Goal: Task Accomplishment & Management: Use online tool/utility

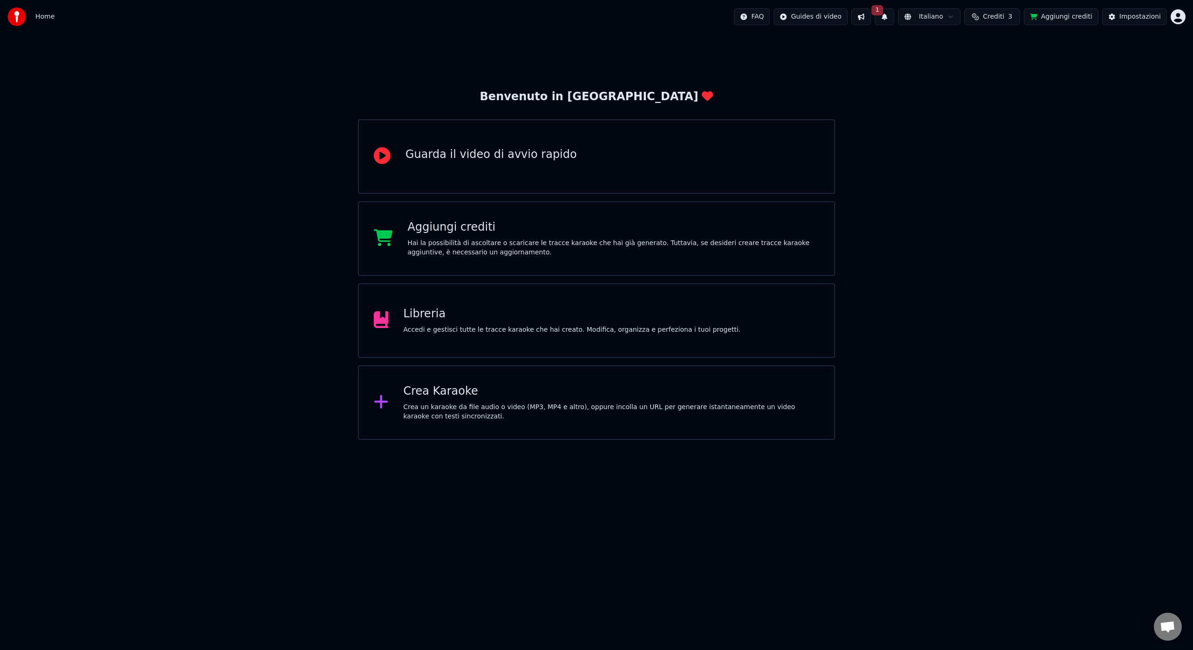
click at [438, 407] on div "Crea un karaoke da file audio o video (MP3, MP4 e altro), oppure incolla un URL…" at bounding box center [612, 412] width 416 height 19
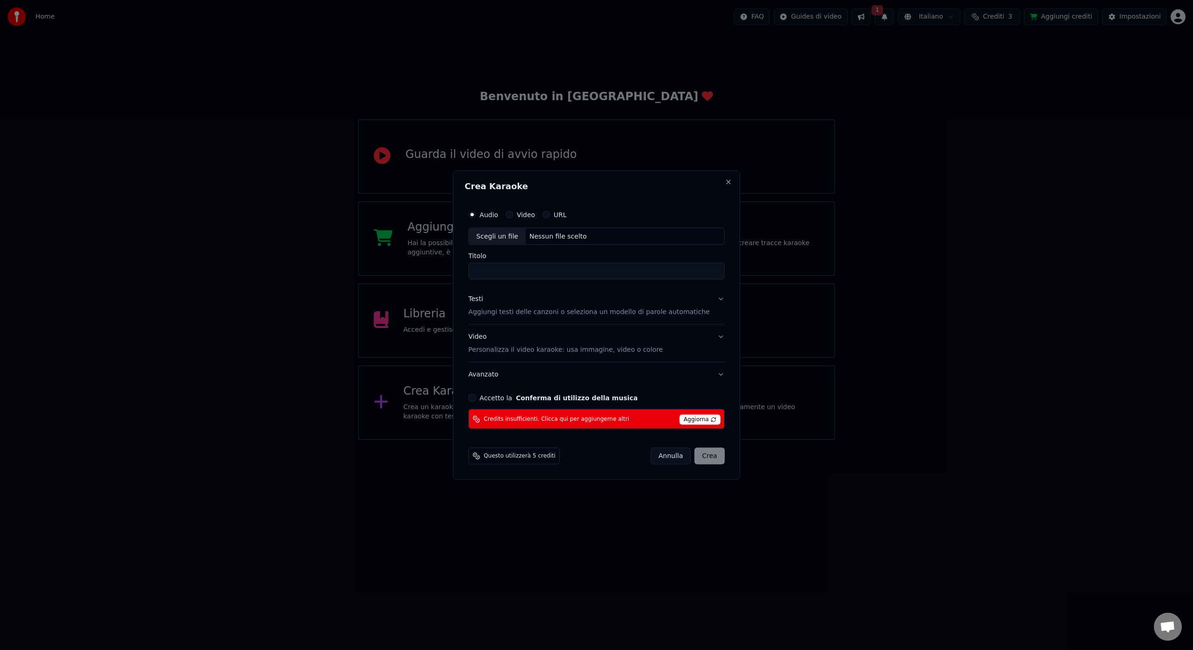
click at [508, 237] on div "Scegli un file" at bounding box center [497, 236] width 57 height 17
drag, startPoint x: 481, startPoint y: 271, endPoint x: 590, endPoint y: 272, distance: 109.1
click at [590, 272] on input "**********" at bounding box center [596, 271] width 256 height 17
type input "**********"
click at [510, 316] on p "Aggiungi testi delle canzoni o seleziona un modello di parole automatiche" at bounding box center [588, 312] width 241 height 9
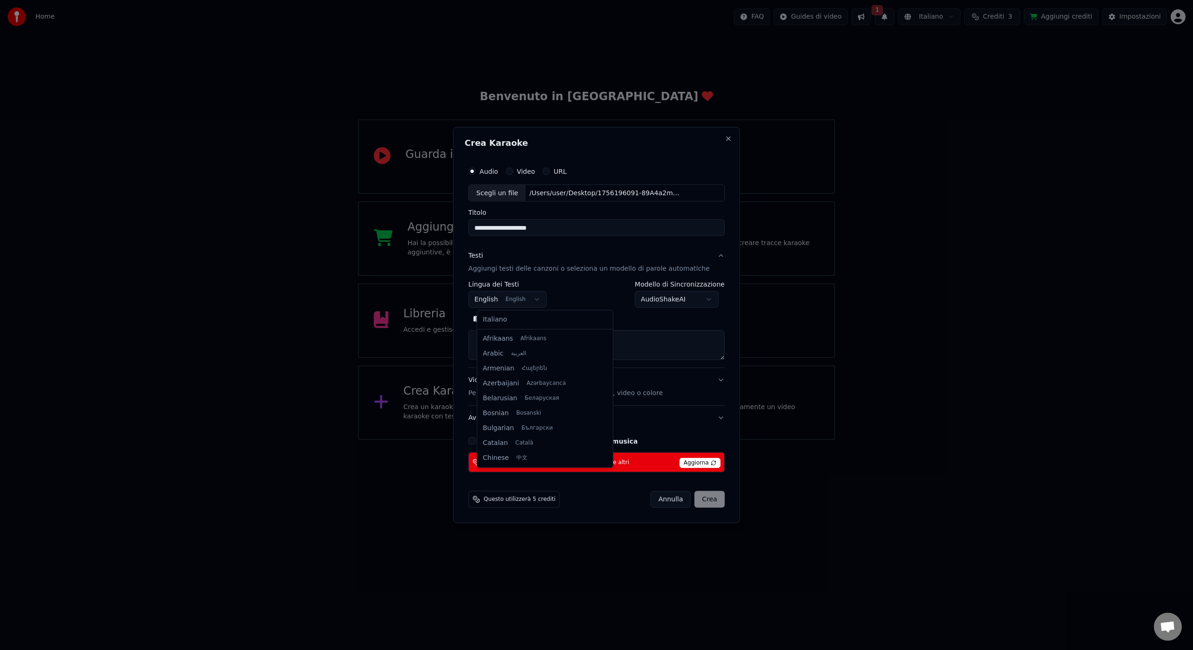
click at [540, 301] on body "**********" at bounding box center [596, 220] width 1193 height 440
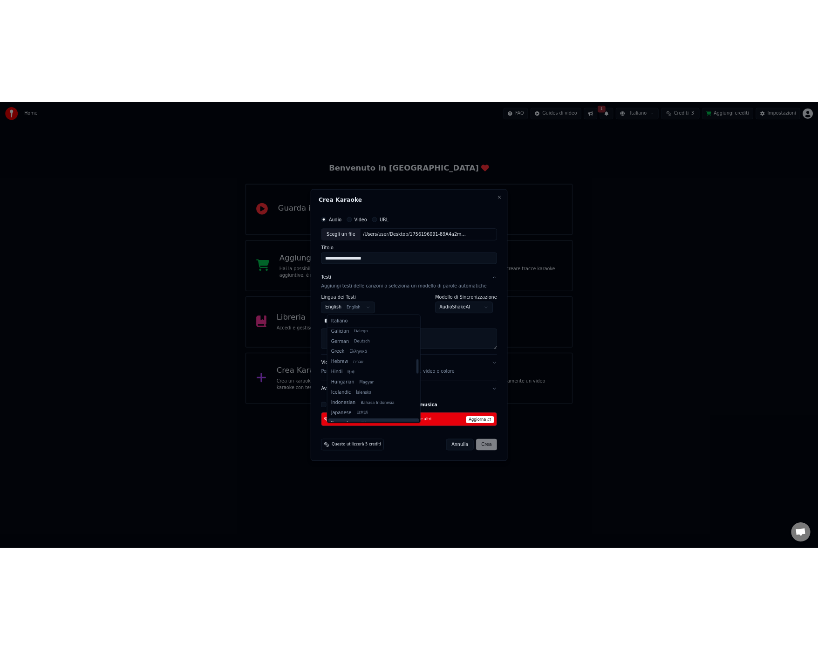
scroll to position [275, 0]
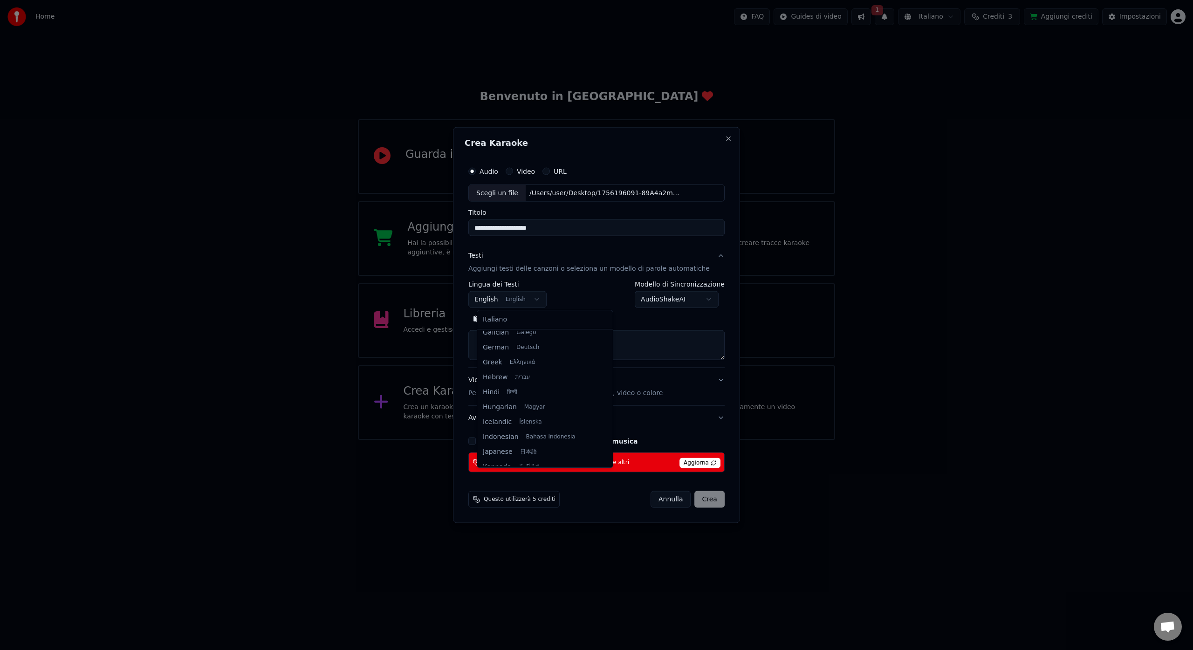
select select "**"
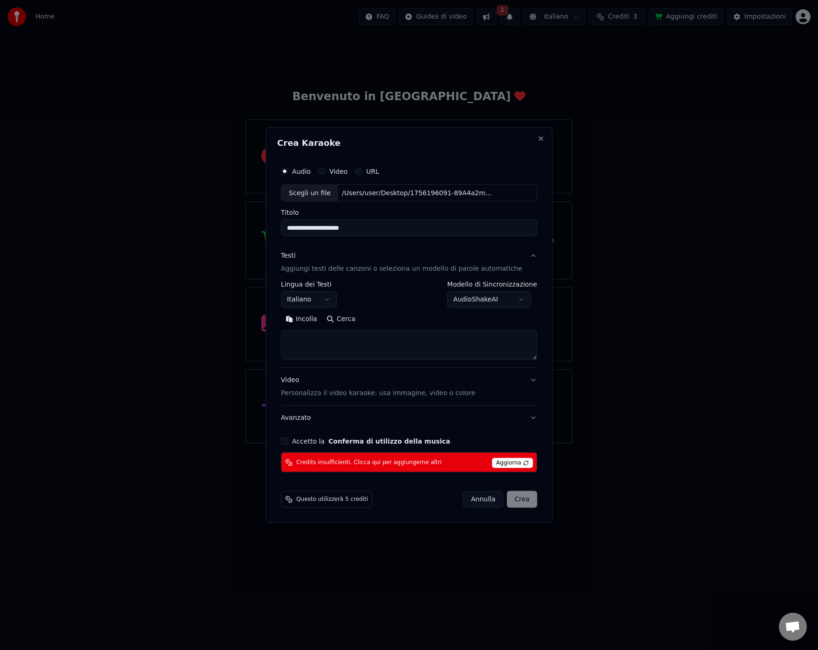
click at [299, 320] on button "Incolla" at bounding box center [301, 319] width 41 height 15
type textarea "**********"
drag, startPoint x: 291, startPoint y: 339, endPoint x: 431, endPoint y: 345, distance: 140.0
click at [431, 345] on textarea "**********" at bounding box center [401, 345] width 240 height 30
click at [316, 321] on button "Incolla" at bounding box center [301, 319] width 41 height 15
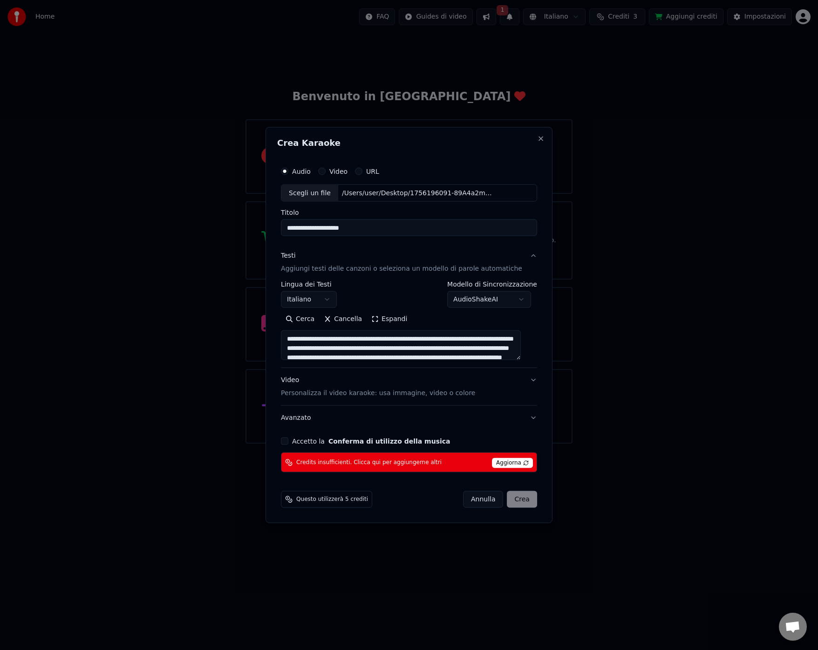
drag, startPoint x: 341, startPoint y: 337, endPoint x: 347, endPoint y: 336, distance: 6.1
click at [347, 336] on textarea at bounding box center [401, 345] width 240 height 30
click at [360, 339] on textarea at bounding box center [401, 345] width 240 height 30
drag, startPoint x: 360, startPoint y: 338, endPoint x: 365, endPoint y: 337, distance: 4.9
click at [365, 337] on textarea at bounding box center [401, 345] width 240 height 30
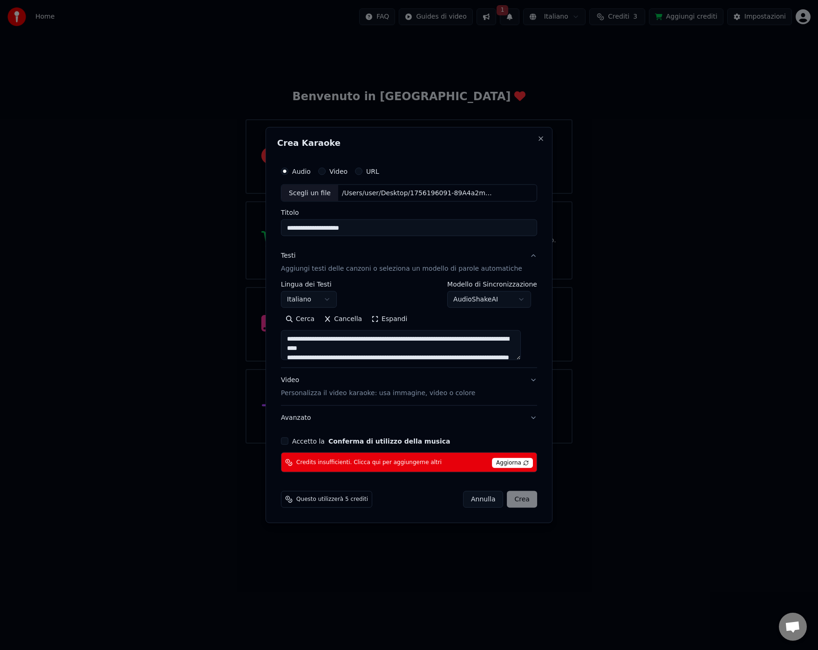
click at [411, 339] on textarea at bounding box center [401, 345] width 240 height 30
drag, startPoint x: 381, startPoint y: 350, endPoint x: 387, endPoint y: 348, distance: 5.8
click at [387, 348] on textarea at bounding box center [401, 345] width 240 height 30
click at [295, 351] on textarea at bounding box center [401, 345] width 240 height 30
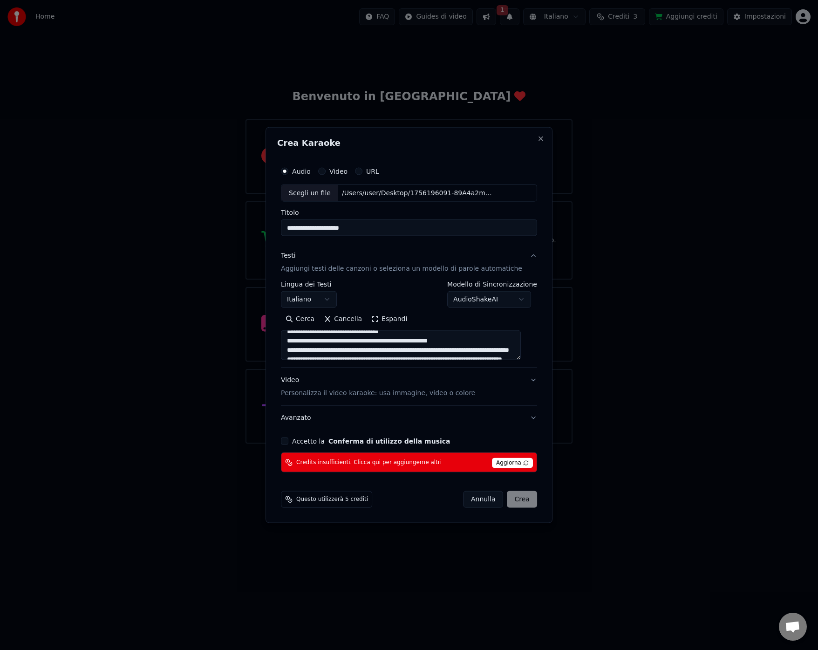
click at [391, 350] on textarea at bounding box center [401, 345] width 240 height 30
click at [448, 350] on textarea at bounding box center [401, 345] width 240 height 30
click at [323, 357] on textarea at bounding box center [401, 345] width 240 height 30
click at [330, 355] on textarea at bounding box center [401, 345] width 240 height 30
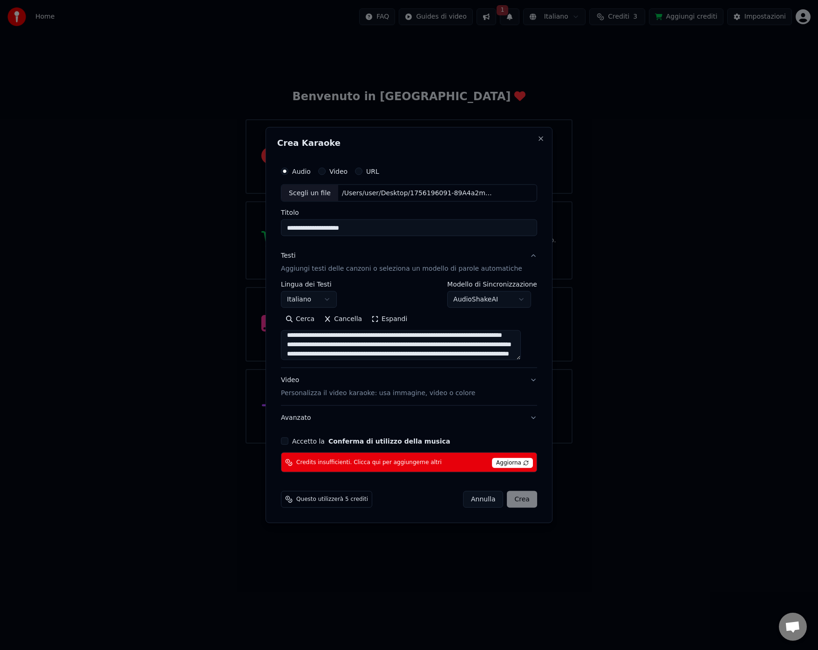
scroll to position [57, 0]
click at [393, 347] on textarea at bounding box center [401, 345] width 240 height 30
click at [330, 342] on textarea at bounding box center [401, 345] width 240 height 30
click at [299, 352] on textarea at bounding box center [401, 345] width 240 height 30
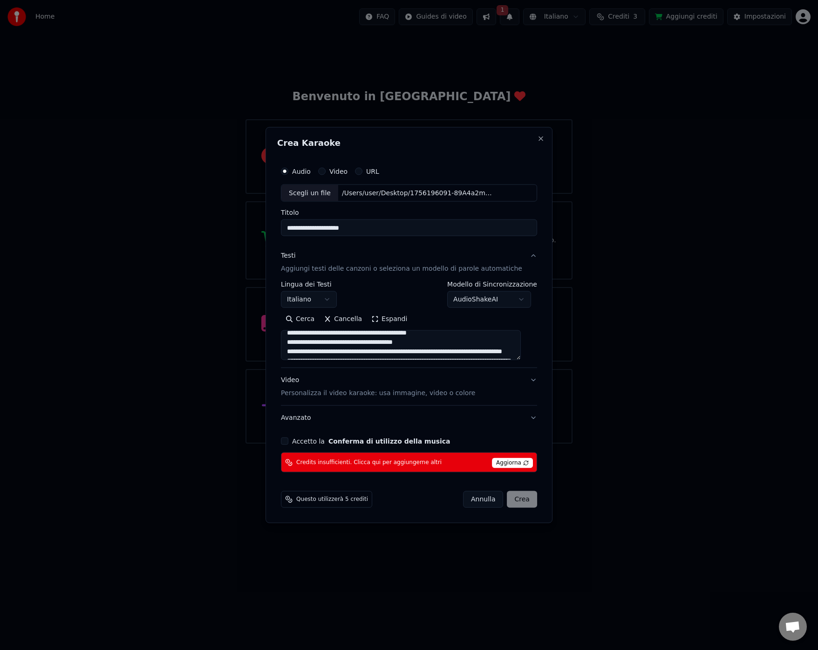
drag, startPoint x: 382, startPoint y: 352, endPoint x: 380, endPoint y: 371, distance: 19.3
click at [382, 352] on textarea at bounding box center [401, 345] width 240 height 30
click at [493, 351] on textarea at bounding box center [401, 345] width 240 height 30
click at [359, 345] on textarea at bounding box center [401, 345] width 240 height 30
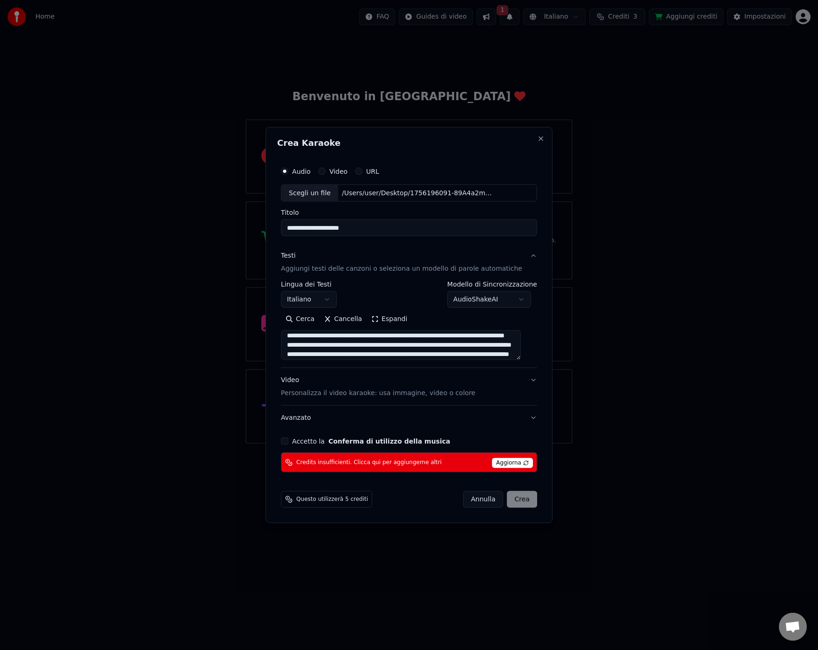
click at [356, 354] on textarea at bounding box center [401, 345] width 240 height 30
click at [404, 354] on textarea at bounding box center [401, 345] width 240 height 30
click at [493, 353] on textarea at bounding box center [401, 345] width 240 height 30
click at [313, 339] on textarea at bounding box center [401, 345] width 240 height 30
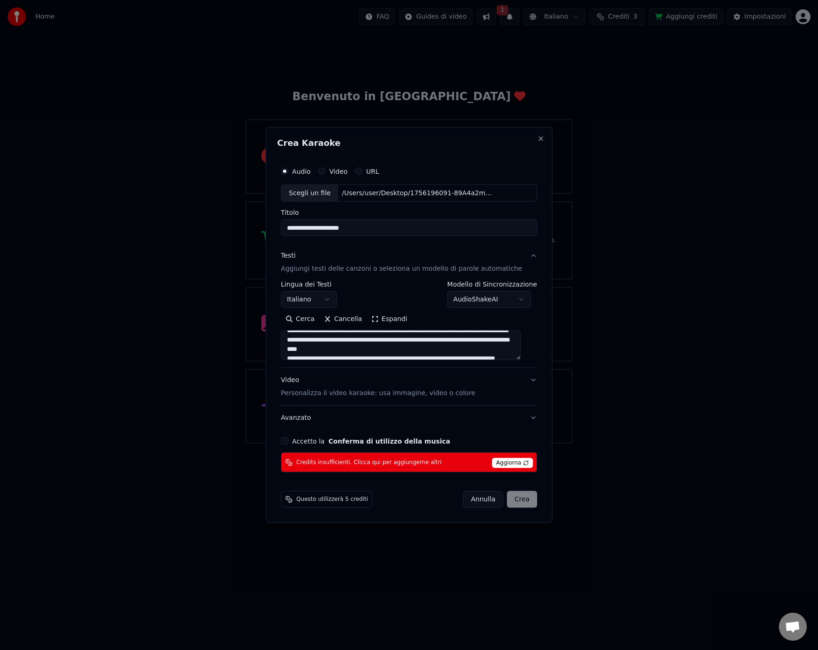
click at [319, 342] on textarea at bounding box center [401, 345] width 240 height 30
drag, startPoint x: 329, startPoint y: 340, endPoint x: 323, endPoint y: 368, distance: 28.1
click at [329, 340] on textarea at bounding box center [401, 345] width 240 height 30
click at [417, 350] on textarea at bounding box center [401, 345] width 240 height 30
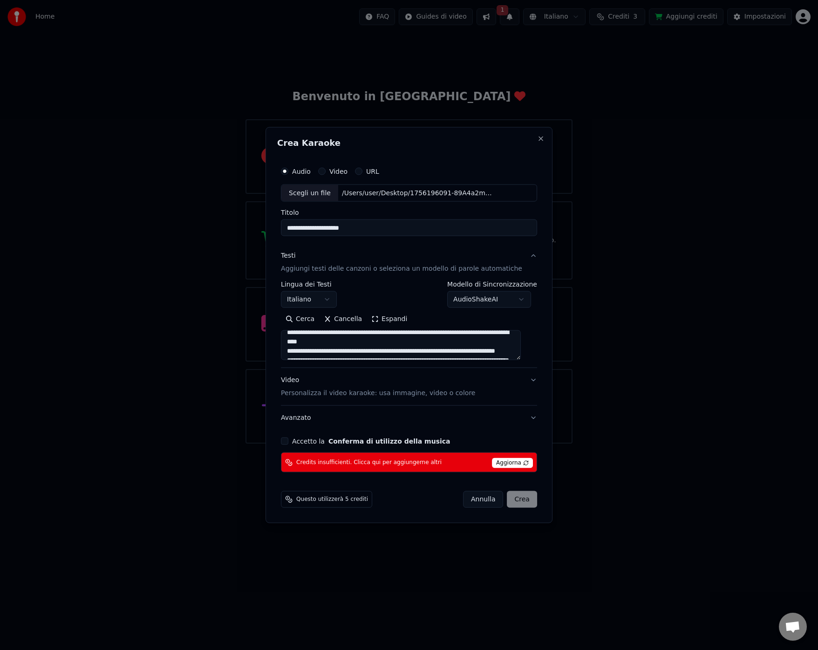
scroll to position [71, 0]
click at [515, 341] on textarea at bounding box center [401, 345] width 240 height 30
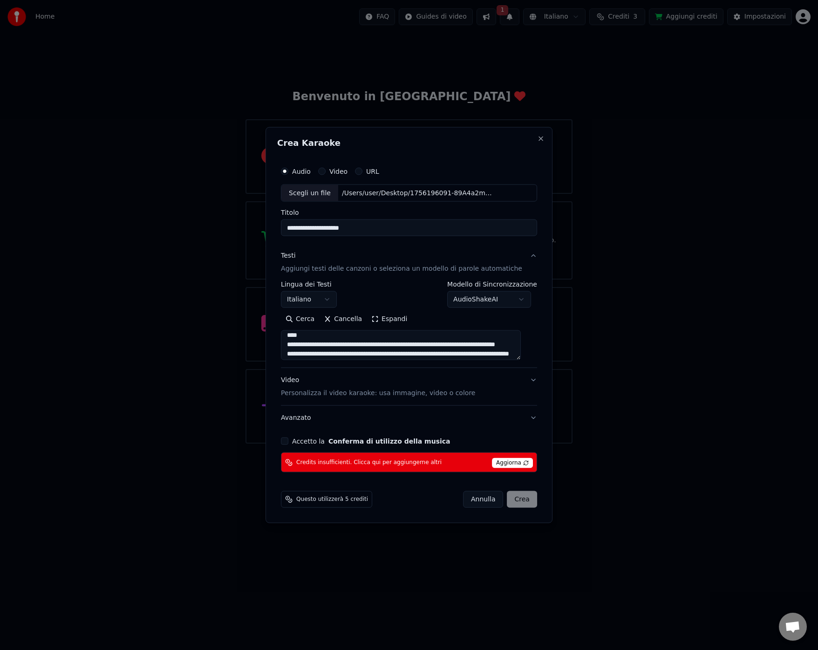
click at [353, 344] on textarea at bounding box center [401, 345] width 240 height 30
click at [366, 345] on textarea at bounding box center [401, 345] width 240 height 30
click at [434, 345] on textarea at bounding box center [401, 345] width 240 height 30
click at [470, 342] on textarea at bounding box center [401, 345] width 240 height 30
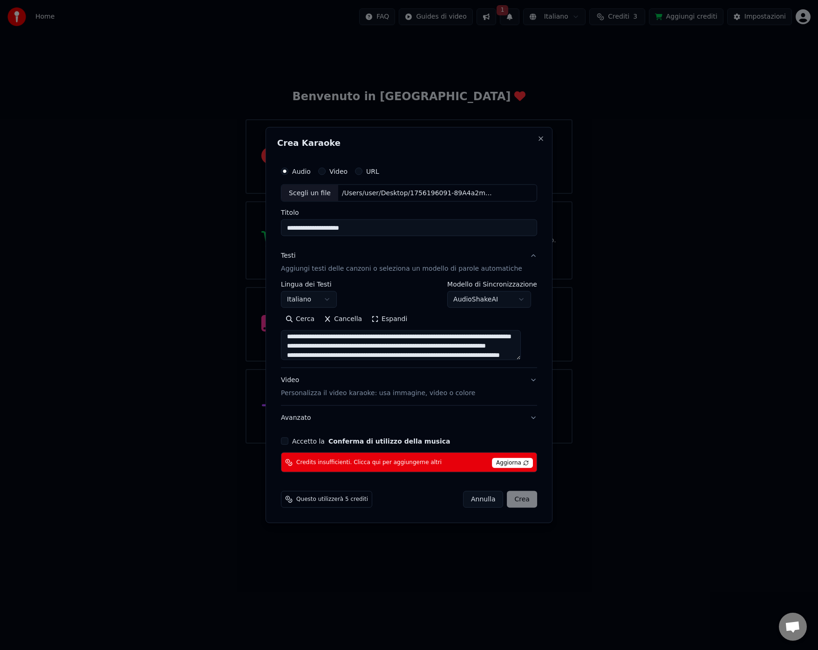
drag, startPoint x: 354, startPoint y: 336, endPoint x: 365, endPoint y: 357, distance: 24.2
click at [354, 336] on textarea at bounding box center [401, 345] width 240 height 30
click at [381, 346] on textarea at bounding box center [401, 345] width 240 height 30
click at [377, 345] on textarea at bounding box center [401, 345] width 240 height 30
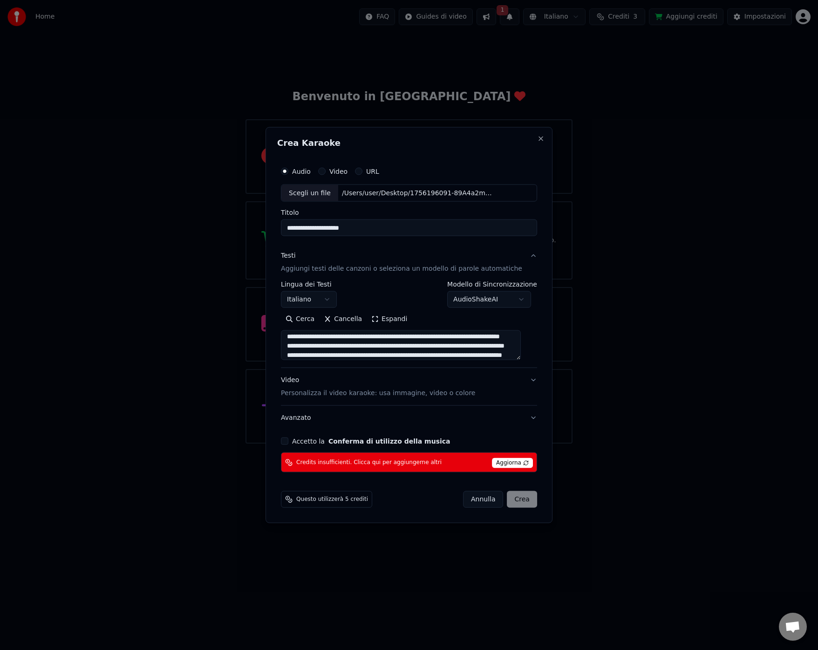
click at [361, 346] on textarea at bounding box center [401, 345] width 240 height 30
click at [440, 345] on textarea at bounding box center [401, 345] width 240 height 30
click at [492, 344] on textarea at bounding box center [401, 345] width 240 height 30
click at [363, 340] on textarea at bounding box center [401, 345] width 240 height 30
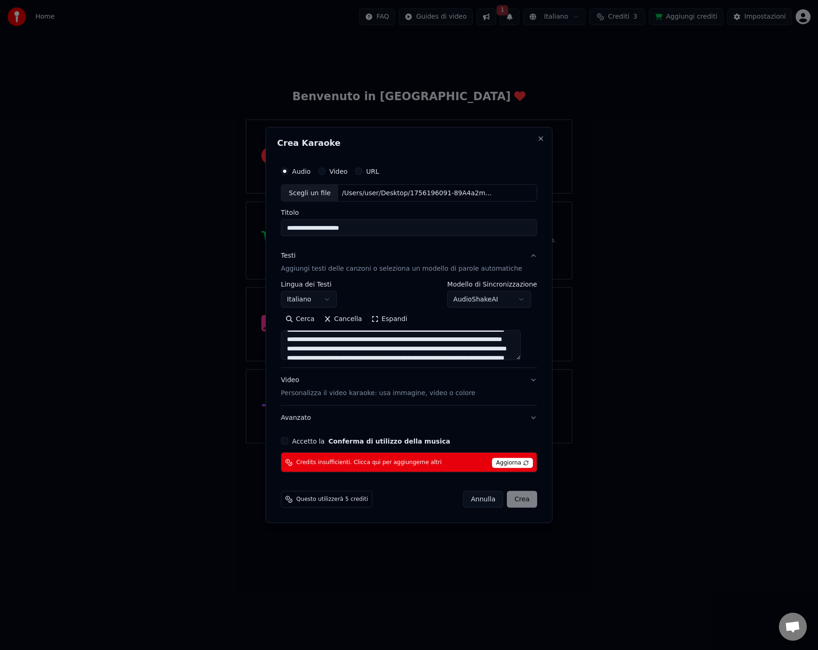
click at [295, 349] on textarea at bounding box center [401, 345] width 240 height 30
click at [517, 335] on textarea at bounding box center [401, 345] width 240 height 30
click at [513, 335] on textarea at bounding box center [401, 345] width 240 height 30
click at [366, 345] on textarea at bounding box center [401, 345] width 240 height 30
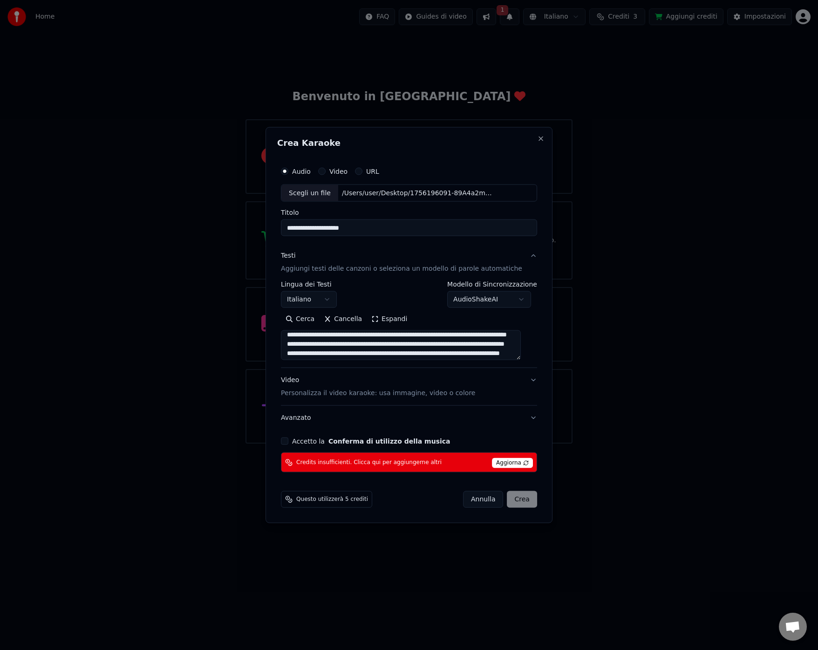
scroll to position [155, 0]
click at [346, 343] on textarea at bounding box center [401, 345] width 240 height 30
click at [432, 342] on textarea at bounding box center [401, 345] width 240 height 30
drag, startPoint x: 300, startPoint y: 335, endPoint x: 296, endPoint y: 360, distance: 25.9
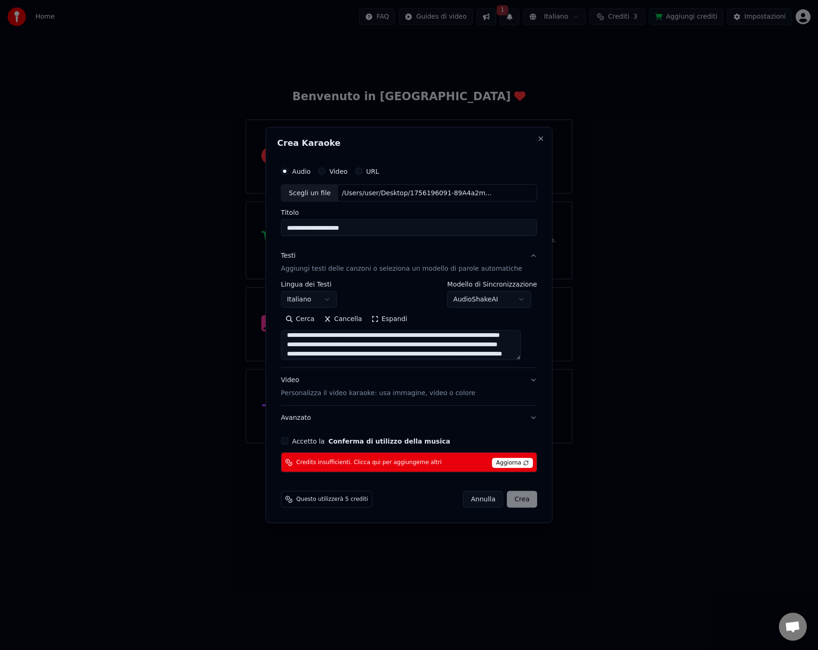
click at [300, 335] on textarea at bounding box center [401, 345] width 240 height 30
click at [295, 355] on textarea at bounding box center [401, 345] width 240 height 30
drag, startPoint x: 500, startPoint y: 345, endPoint x: 501, endPoint y: 386, distance: 41.0
click at [500, 345] on textarea at bounding box center [401, 345] width 240 height 30
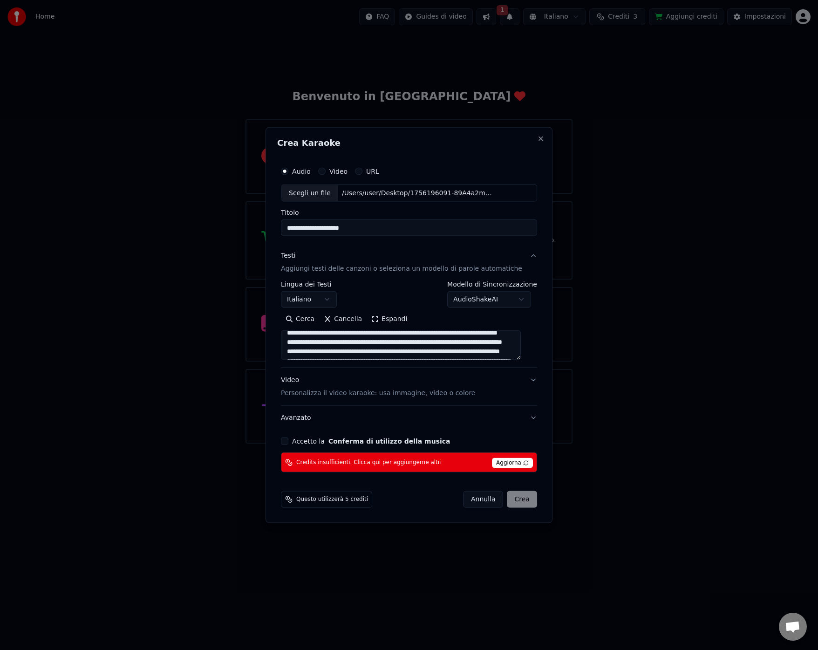
scroll to position [184, 0]
click at [295, 341] on textarea at bounding box center [401, 345] width 240 height 30
drag, startPoint x: 430, startPoint y: 336, endPoint x: 408, endPoint y: 333, distance: 22.1
click at [408, 334] on textarea at bounding box center [401, 345] width 240 height 30
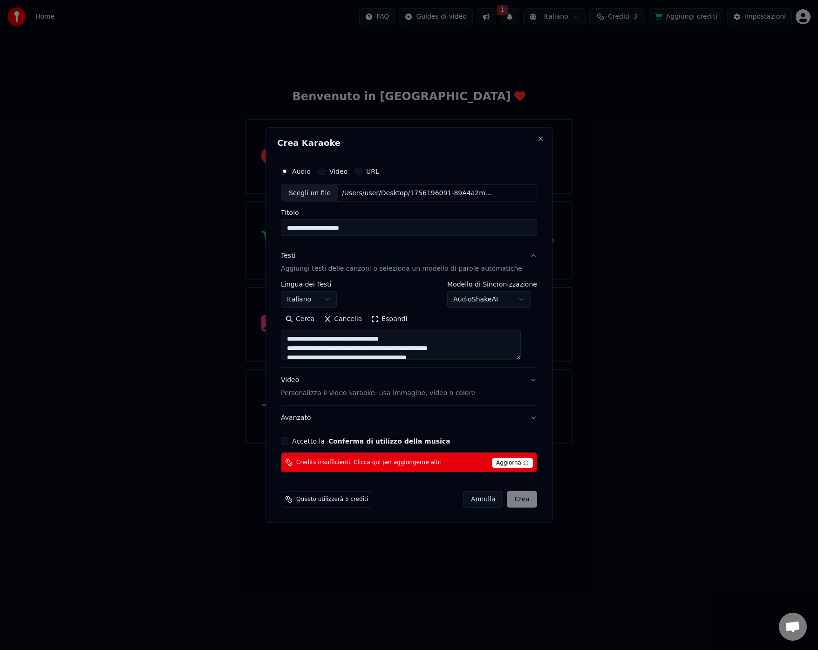
click at [504, 353] on textarea at bounding box center [401, 345] width 240 height 30
click at [429, 348] on textarea at bounding box center [401, 345] width 240 height 30
click at [463, 348] on textarea at bounding box center [401, 345] width 240 height 30
click at [504, 348] on textarea at bounding box center [401, 345] width 240 height 30
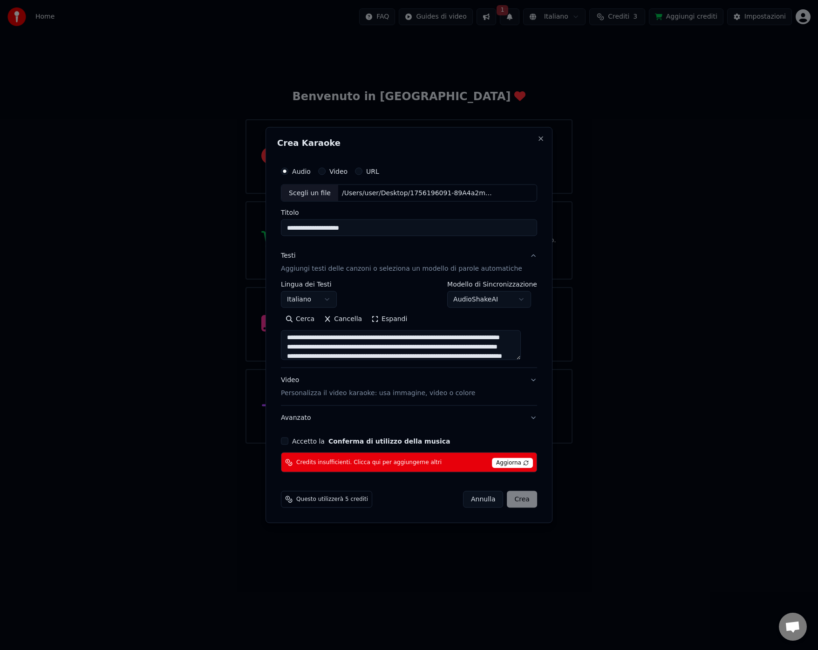
drag, startPoint x: 435, startPoint y: 346, endPoint x: 433, endPoint y: 369, distance: 22.5
click at [435, 347] on textarea at bounding box center [401, 345] width 240 height 30
click at [346, 356] on textarea at bounding box center [401, 345] width 240 height 30
drag, startPoint x: 321, startPoint y: 347, endPoint x: 318, endPoint y: 358, distance: 11.2
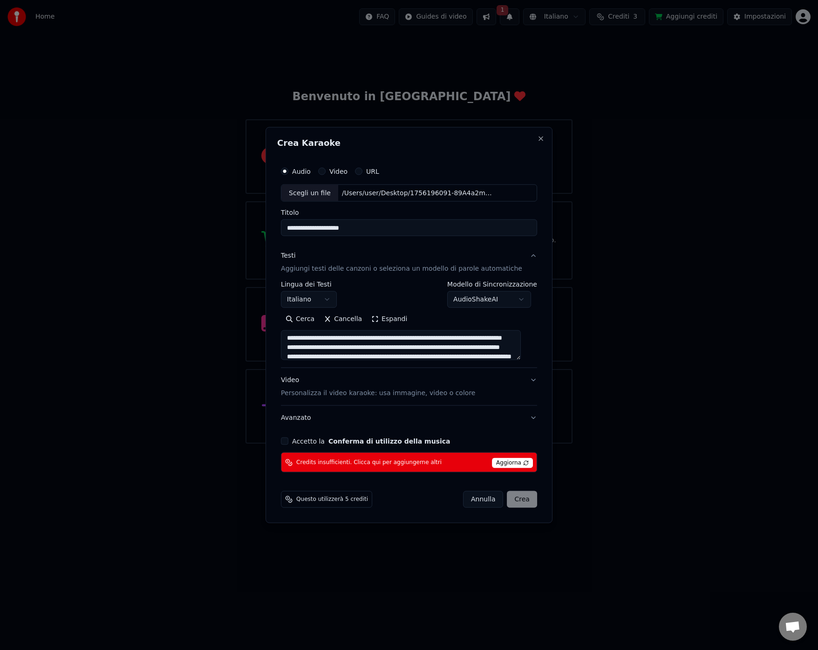
click at [321, 348] on textarea at bounding box center [401, 345] width 240 height 30
drag, startPoint x: 443, startPoint y: 345, endPoint x: 434, endPoint y: 373, distance: 29.3
click at [443, 345] on textarea at bounding box center [401, 345] width 240 height 30
drag, startPoint x: 454, startPoint y: 346, endPoint x: 448, endPoint y: 392, distance: 46.6
click at [454, 346] on textarea at bounding box center [401, 345] width 240 height 30
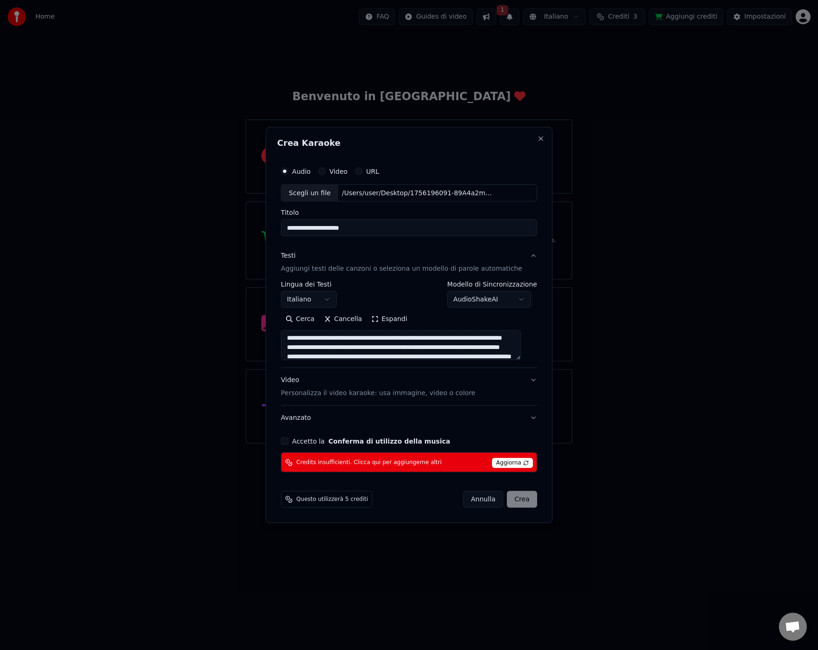
click at [310, 357] on textarea at bounding box center [401, 345] width 240 height 30
click at [347, 356] on textarea at bounding box center [401, 345] width 240 height 30
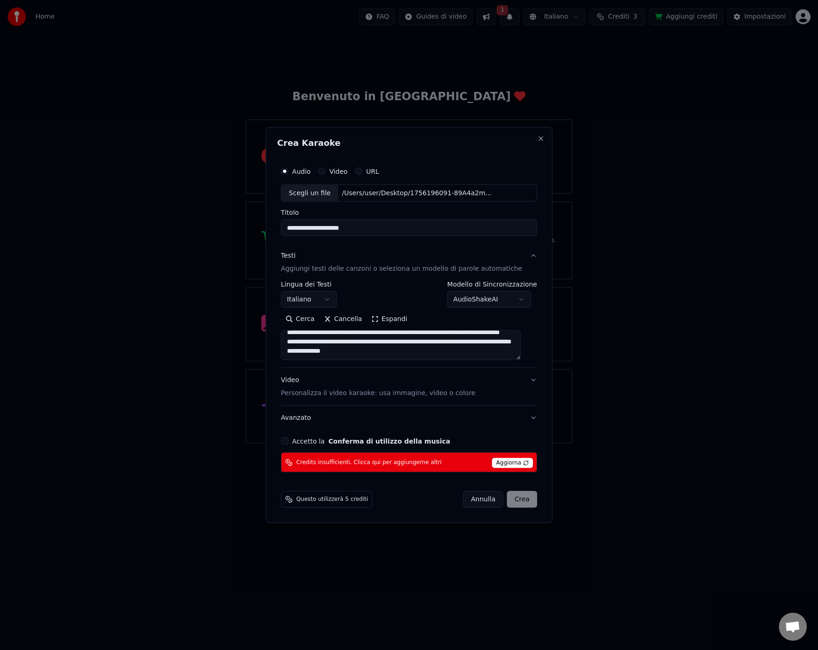
click at [373, 351] on textarea at bounding box center [401, 345] width 240 height 30
click at [371, 350] on textarea at bounding box center [401, 345] width 240 height 30
click at [378, 351] on textarea at bounding box center [401, 345] width 240 height 30
click at [398, 349] on textarea at bounding box center [401, 345] width 240 height 30
click at [476, 351] on textarea at bounding box center [401, 345] width 240 height 30
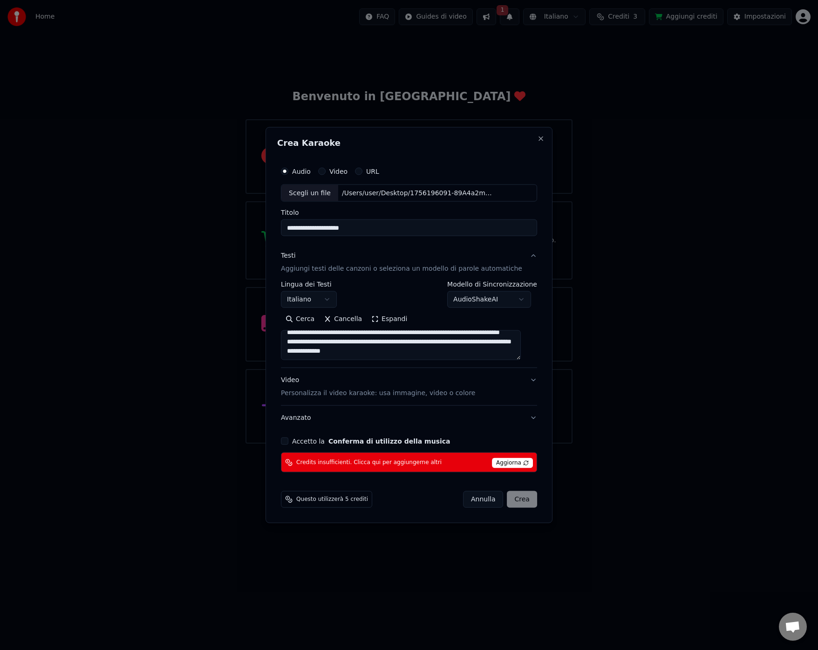
scroll to position [229, 0]
click at [358, 343] on textarea at bounding box center [401, 345] width 240 height 30
click at [412, 343] on textarea at bounding box center [401, 345] width 240 height 30
click at [415, 341] on textarea at bounding box center [401, 345] width 240 height 30
click at [457, 343] on textarea at bounding box center [401, 345] width 240 height 30
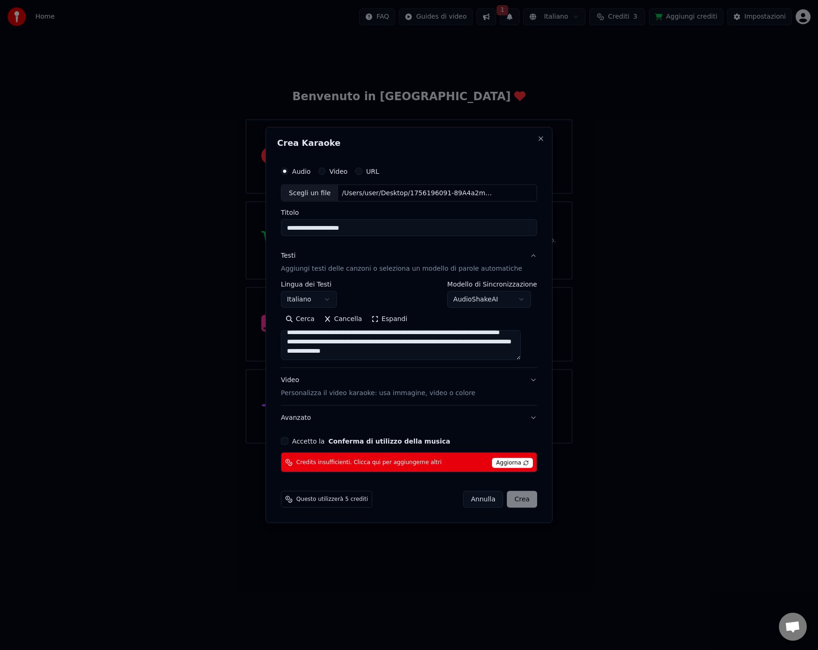
click at [493, 343] on textarea at bounding box center [401, 345] width 240 height 30
click at [347, 341] on textarea at bounding box center [401, 345] width 240 height 30
click at [344, 353] on textarea at bounding box center [401, 345] width 240 height 30
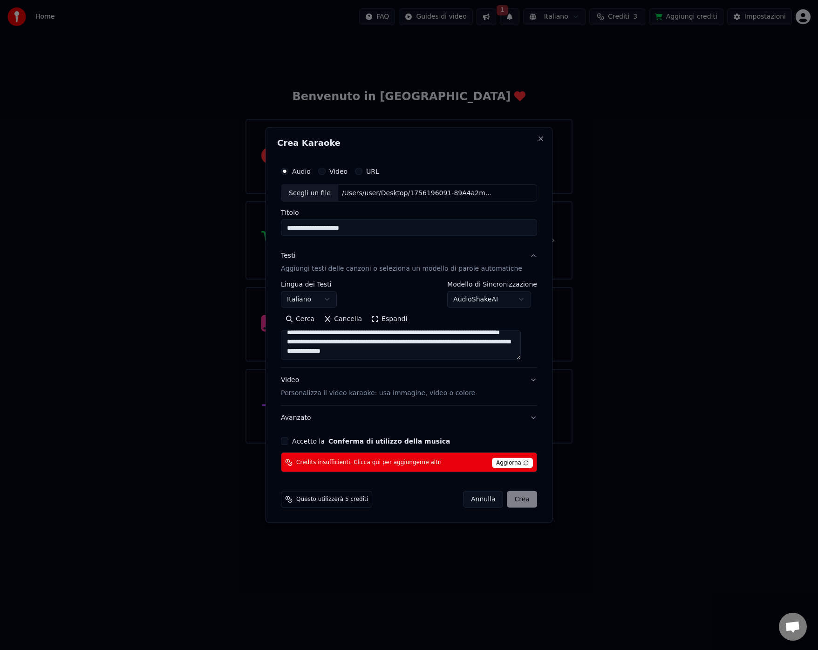
drag, startPoint x: 465, startPoint y: 338, endPoint x: 465, endPoint y: 371, distance: 33.6
click at [465, 338] on textarea at bounding box center [401, 345] width 240 height 30
click at [350, 349] on textarea at bounding box center [401, 345] width 240 height 30
click at [373, 337] on textarea at bounding box center [401, 345] width 240 height 30
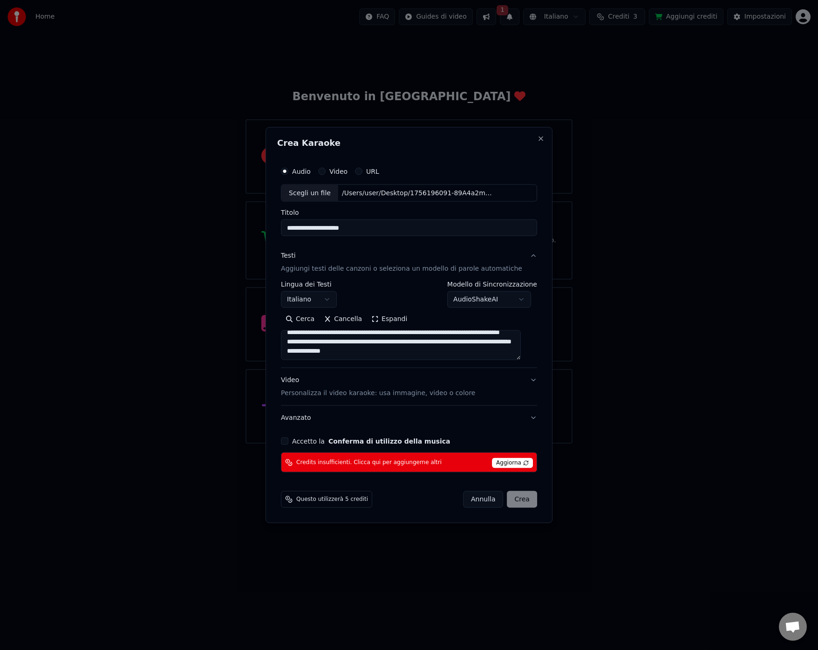
drag, startPoint x: 435, startPoint y: 336, endPoint x: 434, endPoint y: 362, distance: 25.2
click at [435, 336] on textarea at bounding box center [401, 345] width 240 height 30
click at [367, 356] on textarea at bounding box center [401, 345] width 240 height 30
click at [370, 357] on textarea at bounding box center [401, 345] width 240 height 30
drag, startPoint x: 429, startPoint y: 354, endPoint x: 427, endPoint y: 370, distance: 16.0
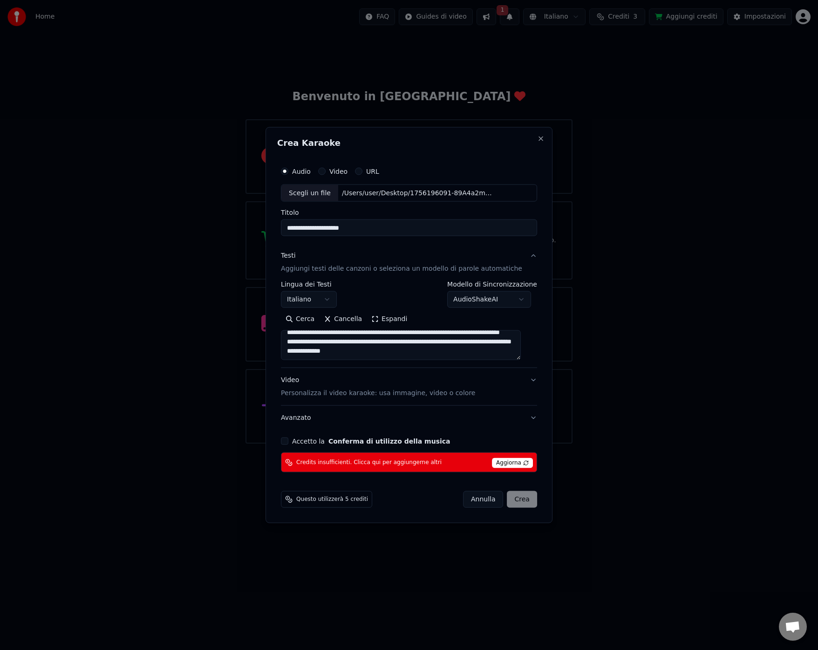
click at [429, 354] on textarea at bounding box center [401, 345] width 240 height 30
click at [494, 354] on textarea at bounding box center [401, 345] width 240 height 30
click at [299, 346] on textarea at bounding box center [401, 345] width 240 height 30
drag, startPoint x: 428, startPoint y: 346, endPoint x: 426, endPoint y: 355, distance: 9.3
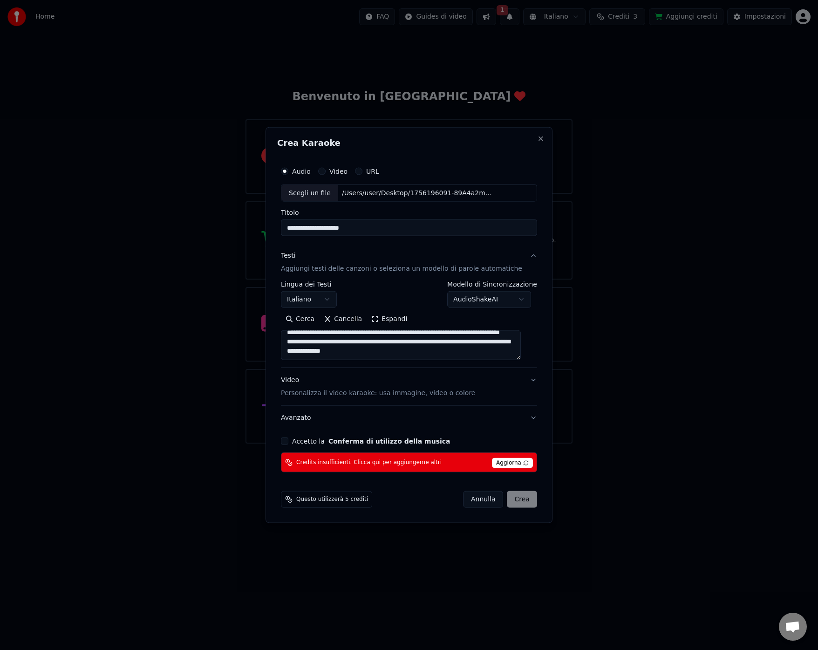
click at [428, 346] on textarea at bounding box center [401, 345] width 240 height 30
click at [323, 357] on textarea at bounding box center [401, 345] width 240 height 30
click at [316, 345] on textarea at bounding box center [401, 345] width 240 height 30
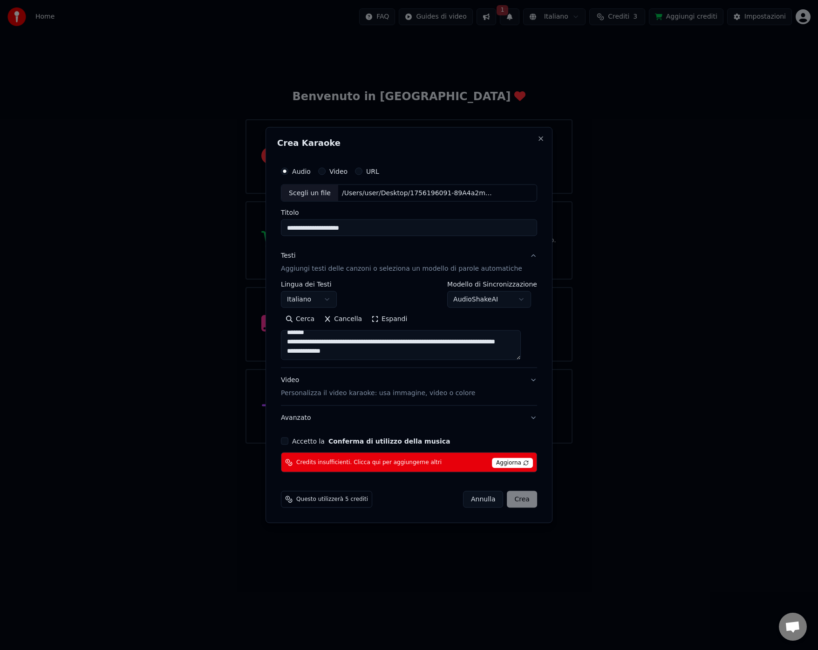
click at [410, 335] on textarea at bounding box center [401, 345] width 240 height 30
click at [393, 343] on textarea at bounding box center [401, 345] width 240 height 30
click at [342, 354] on textarea at bounding box center [401, 345] width 240 height 30
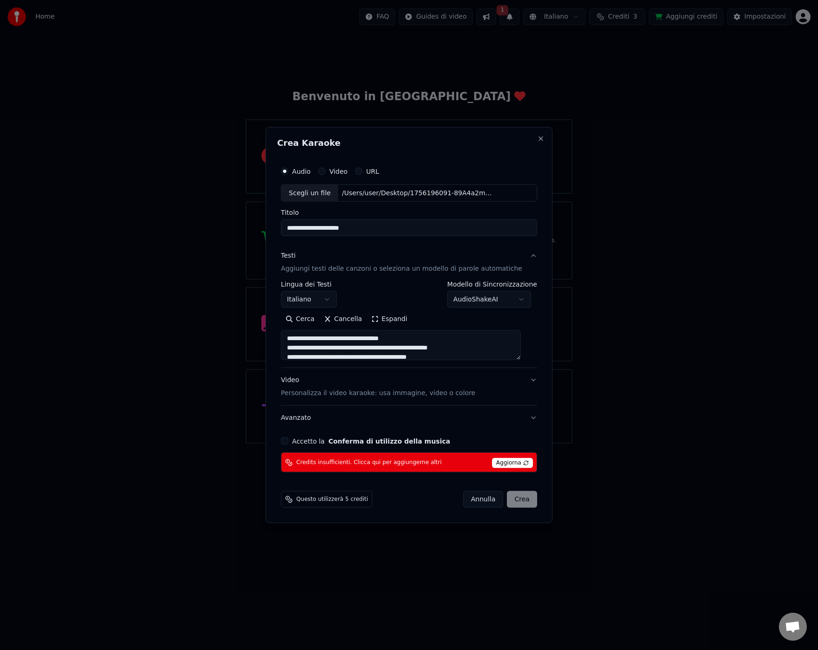
scroll to position [1, 0]
click at [312, 337] on textarea at bounding box center [401, 345] width 240 height 30
drag, startPoint x: 294, startPoint y: 337, endPoint x: 439, endPoint y: 378, distance: 150.5
click at [438, 380] on div "**********" at bounding box center [409, 337] width 256 height 186
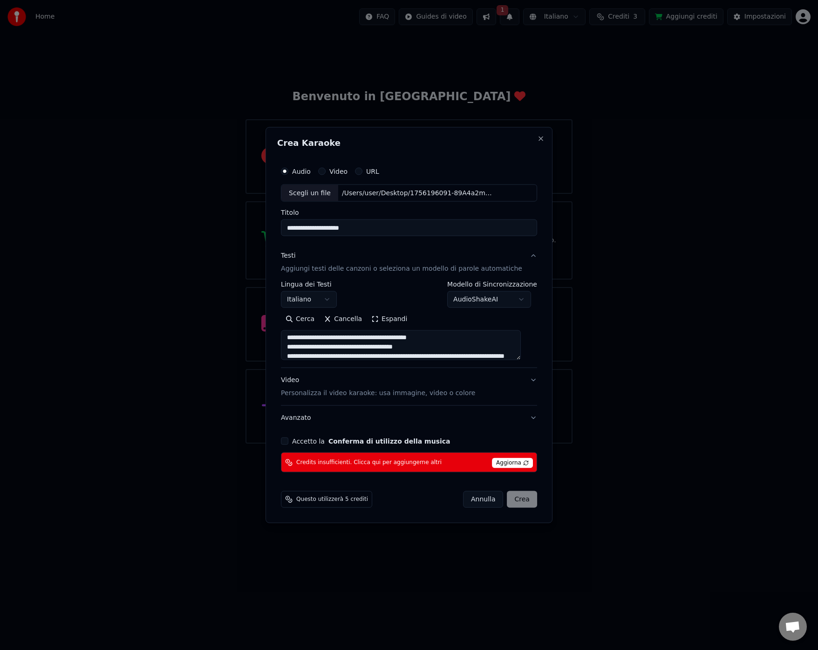
scroll to position [0, 0]
type textarea "**********"
click at [400, 320] on button "Espandi" at bounding box center [389, 319] width 45 height 15
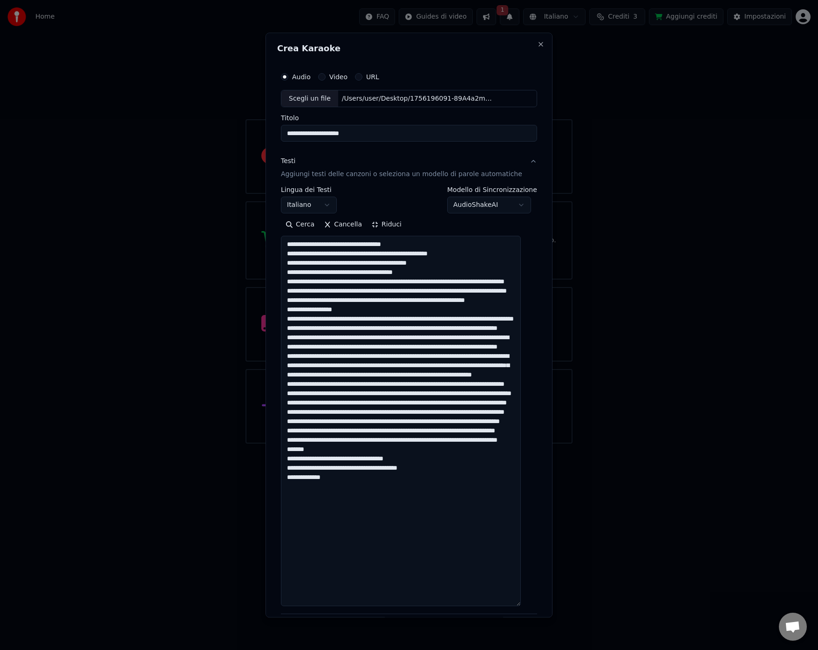
select select
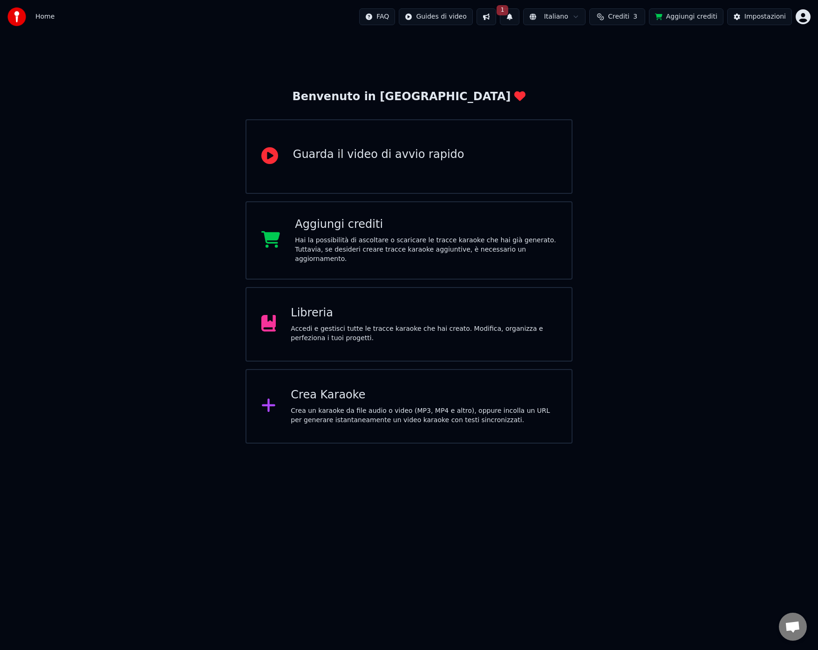
click at [802, 15] on html "Home FAQ Guides di video 1 Italiano Crediti 3 Aggiungi crediti Impostazioni Ben…" at bounding box center [409, 222] width 818 height 444
click at [735, 103] on span "Esci" at bounding box center [734, 107] width 13 height 9
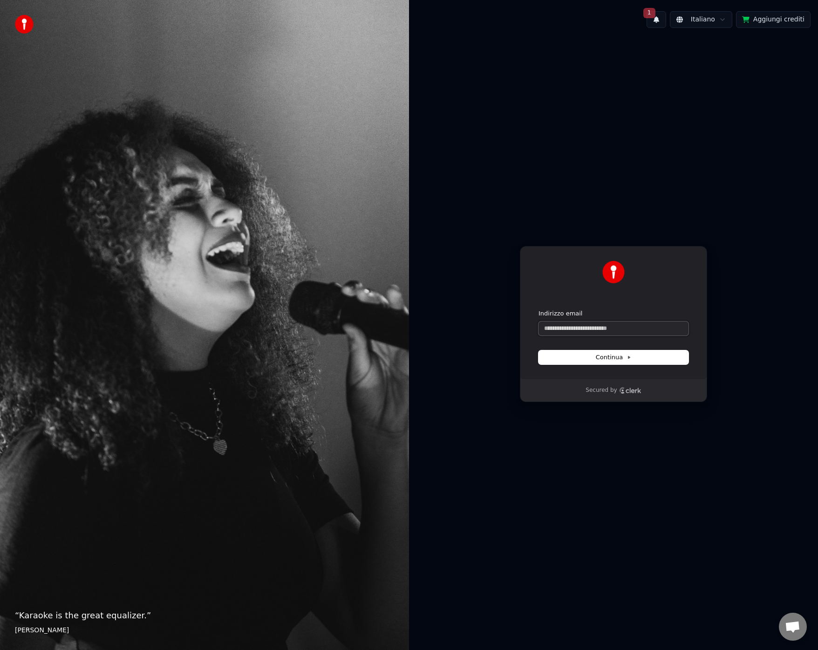
click at [556, 328] on input "Indirizzo email" at bounding box center [614, 329] width 150 height 14
drag, startPoint x: 555, startPoint y: 331, endPoint x: 538, endPoint y: 328, distance: 17.0
click at [538, 328] on div "Continua con Google oppure Indirizzo email ** Continua" at bounding box center [613, 312] width 187 height 133
click at [621, 357] on span "Continua" at bounding box center [613, 357] width 35 height 8
type input "**********"
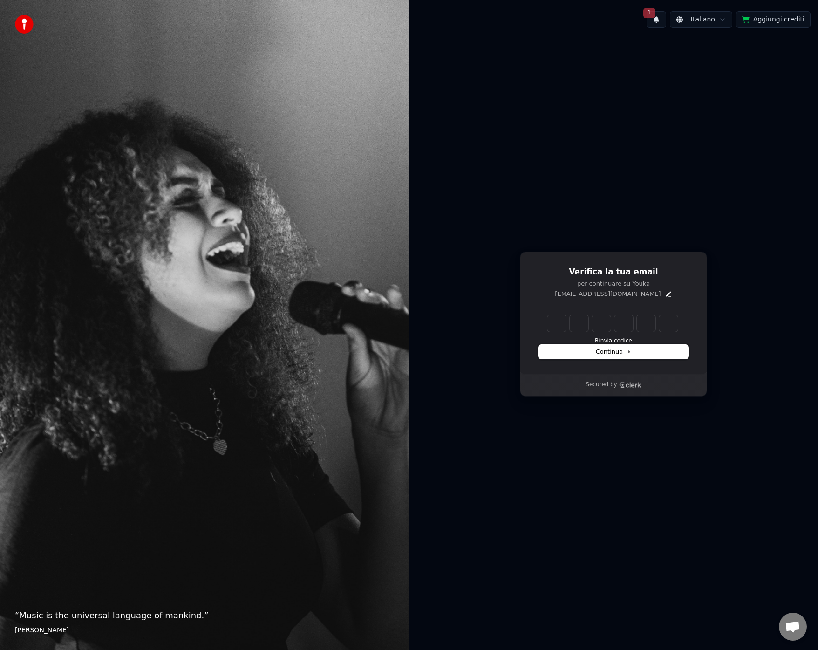
click at [621, 354] on span "Continua" at bounding box center [613, 352] width 35 height 8
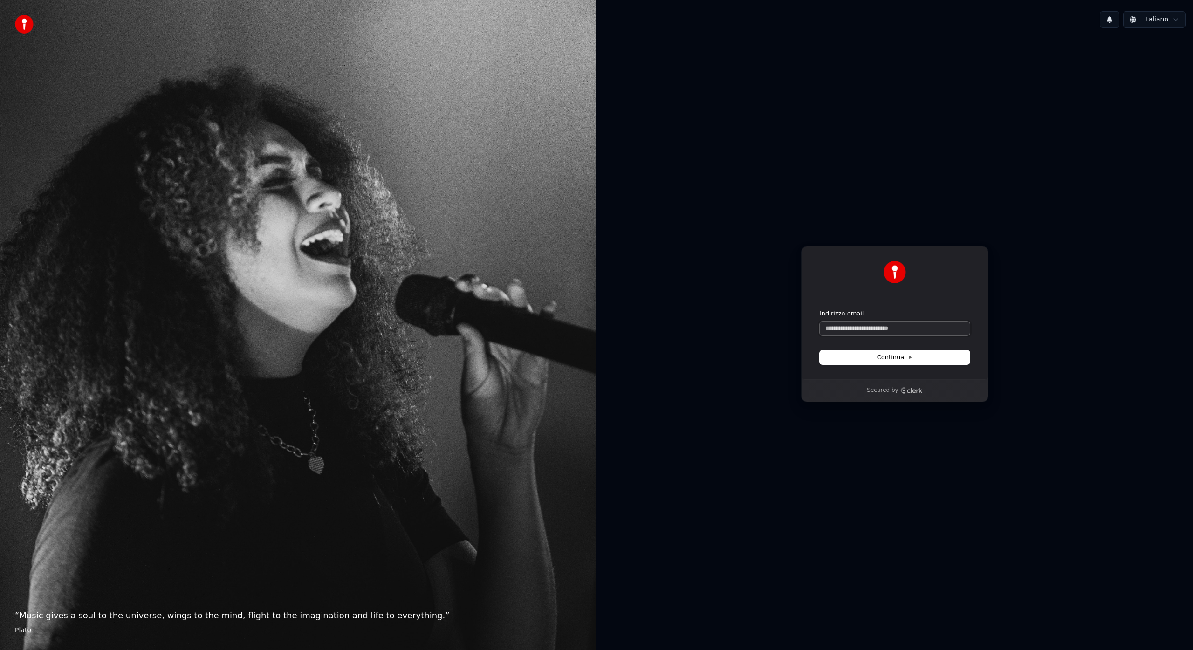
click at [831, 329] on input "Indirizzo email" at bounding box center [895, 329] width 150 height 14
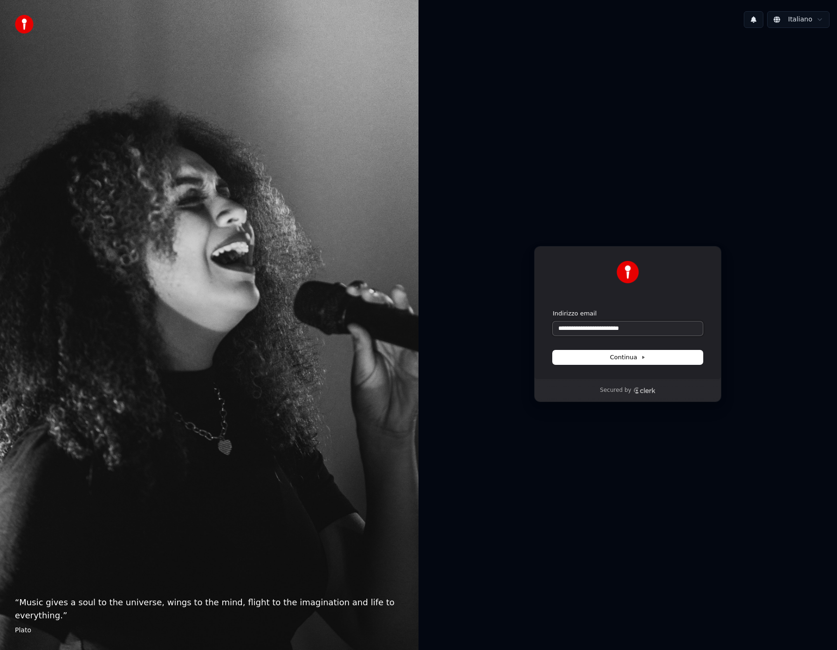
click at [612, 327] on input "**********" at bounding box center [628, 329] width 150 height 14
click at [628, 357] on span "Continua" at bounding box center [627, 357] width 35 height 8
type input "**********"
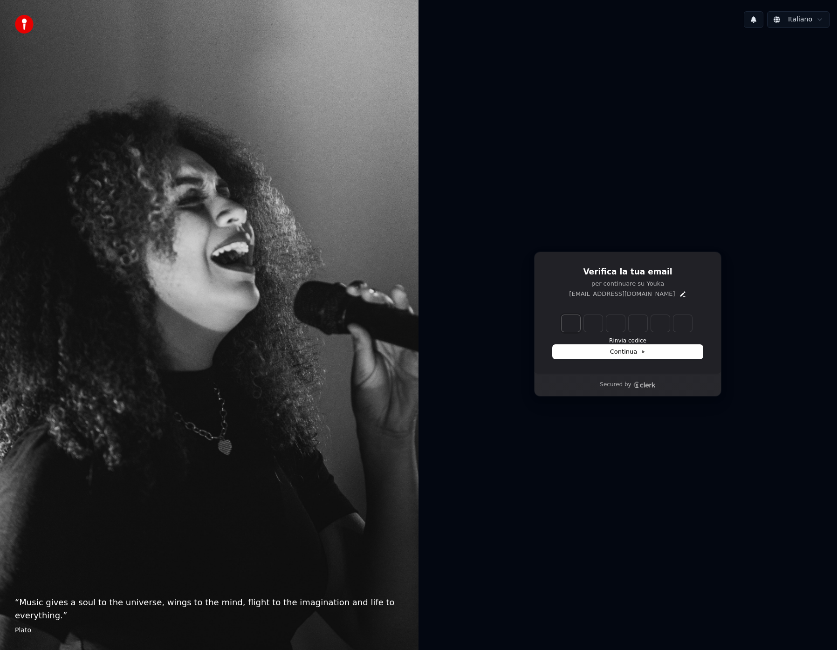
type input "*"
type input "**"
type input "*"
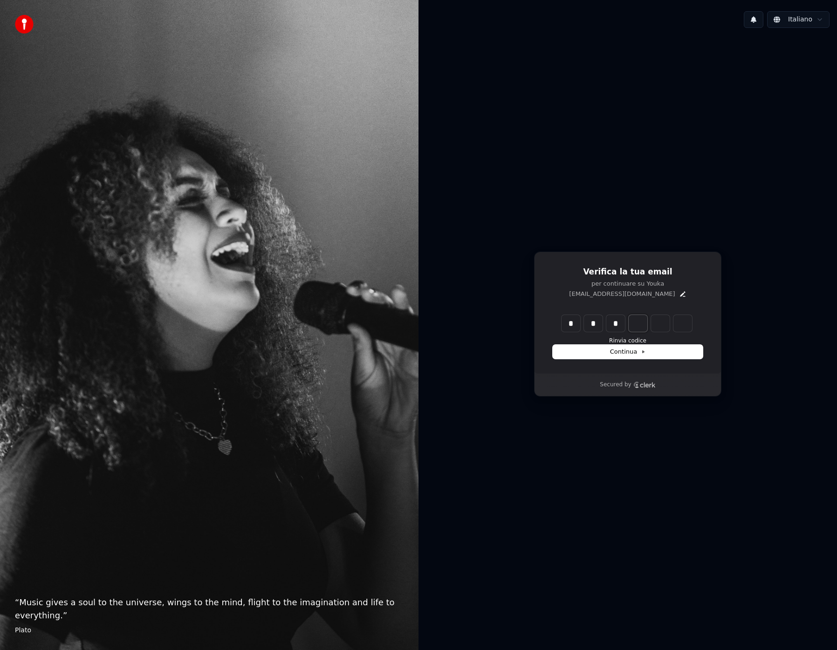
type input "***"
type input "*"
type input "****"
type input "*"
type input "******"
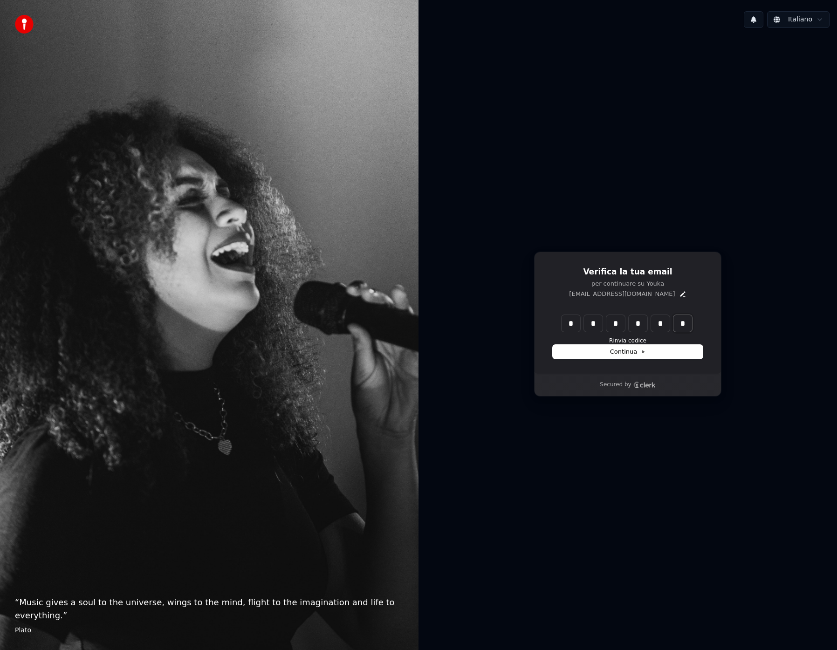
type input "*"
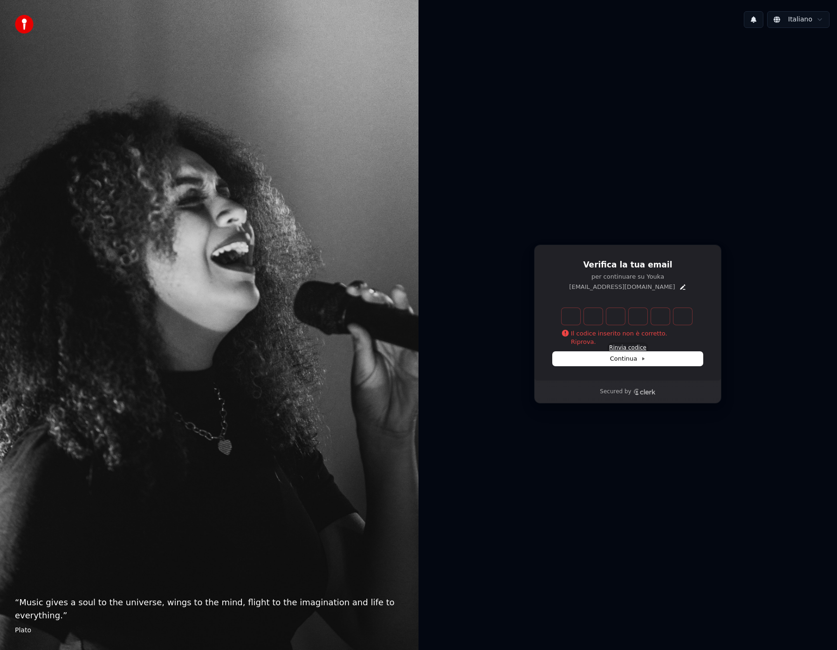
click at [632, 347] on button "Rinvia codice" at bounding box center [627, 347] width 37 height 7
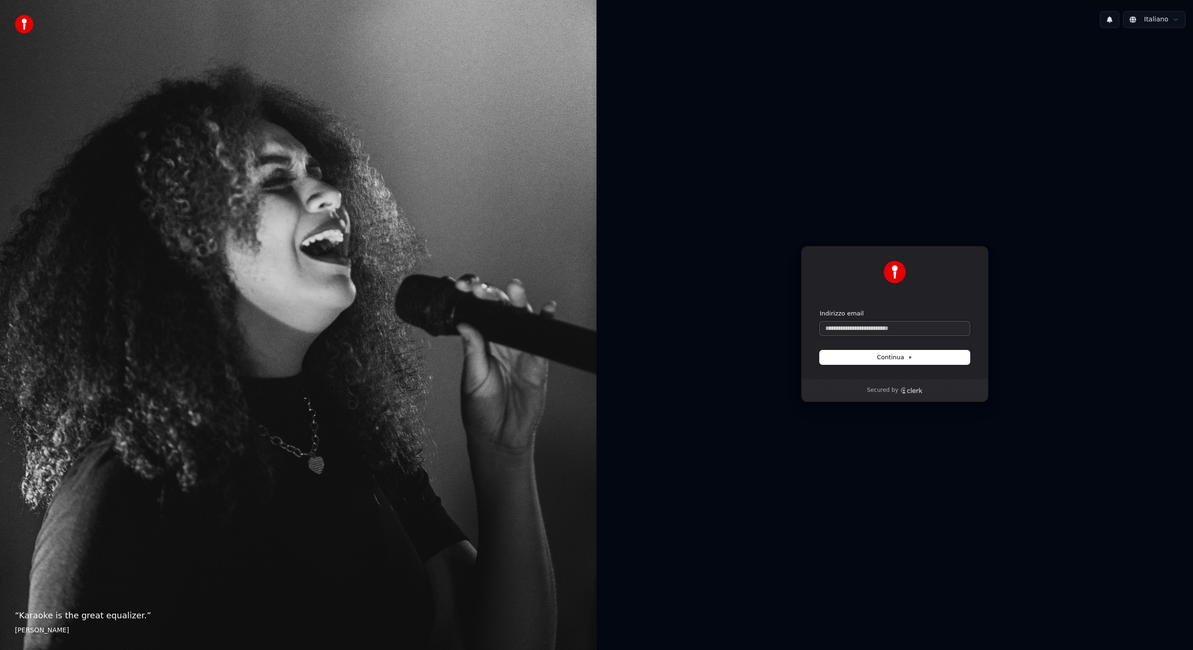
click at [841, 326] on input "Indirizzo email" at bounding box center [895, 329] width 150 height 14
click at [880, 325] on input "**********" at bounding box center [895, 329] width 150 height 14
click at [889, 359] on span "Continua" at bounding box center [894, 357] width 35 height 8
type input "**********"
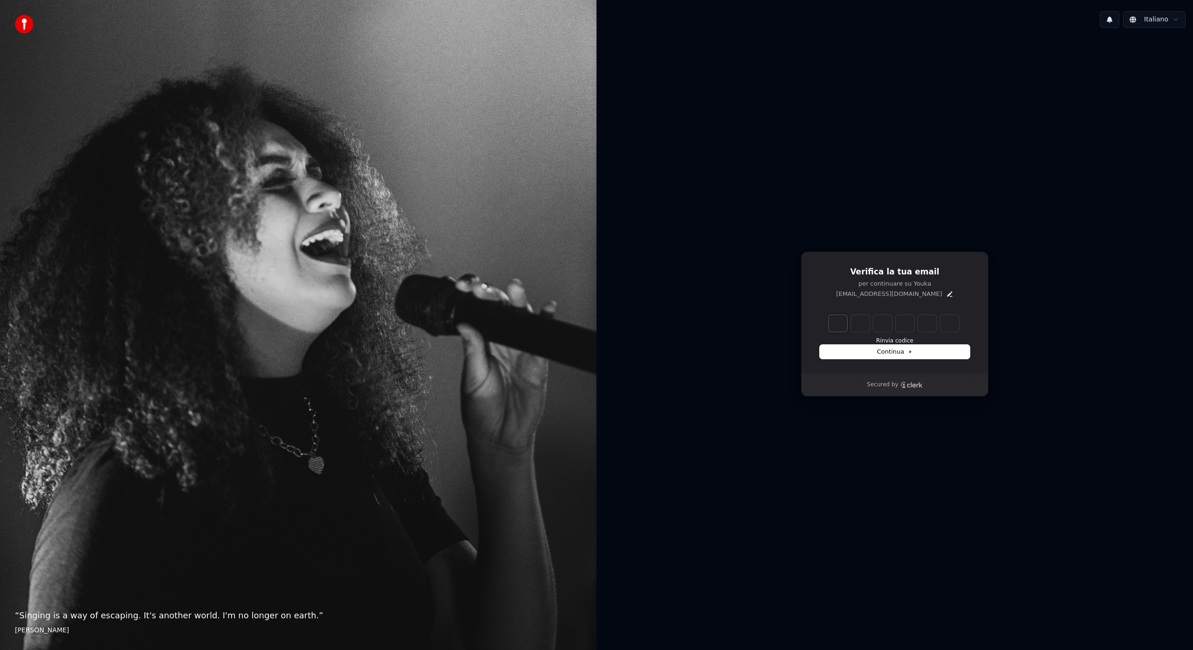
type input "*"
type input "**"
type input "*"
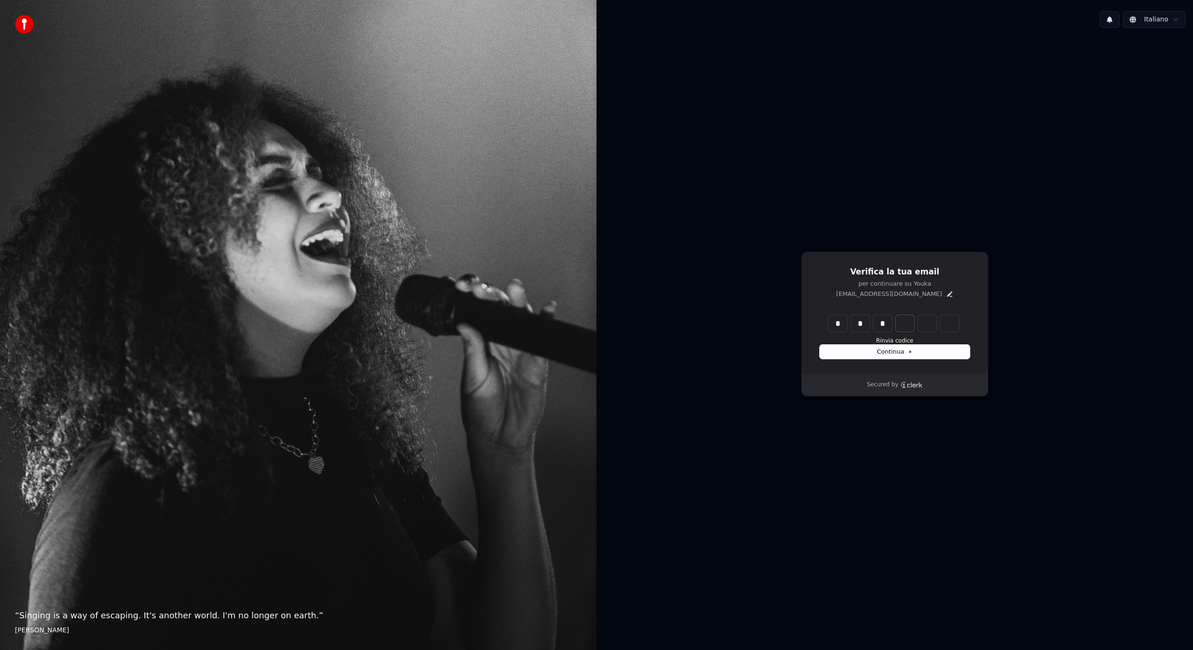
type input "***"
type input "*"
type input "****"
type input "*"
type input "******"
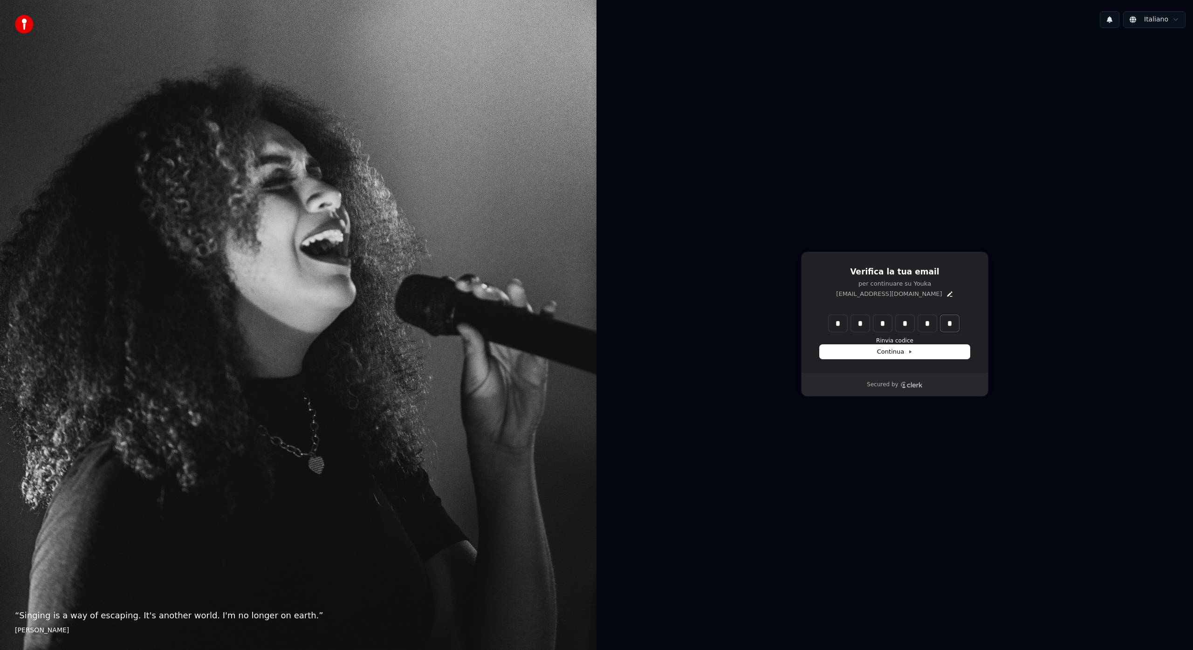
type input "*"
